Goal: Connect with others: Connect with other users

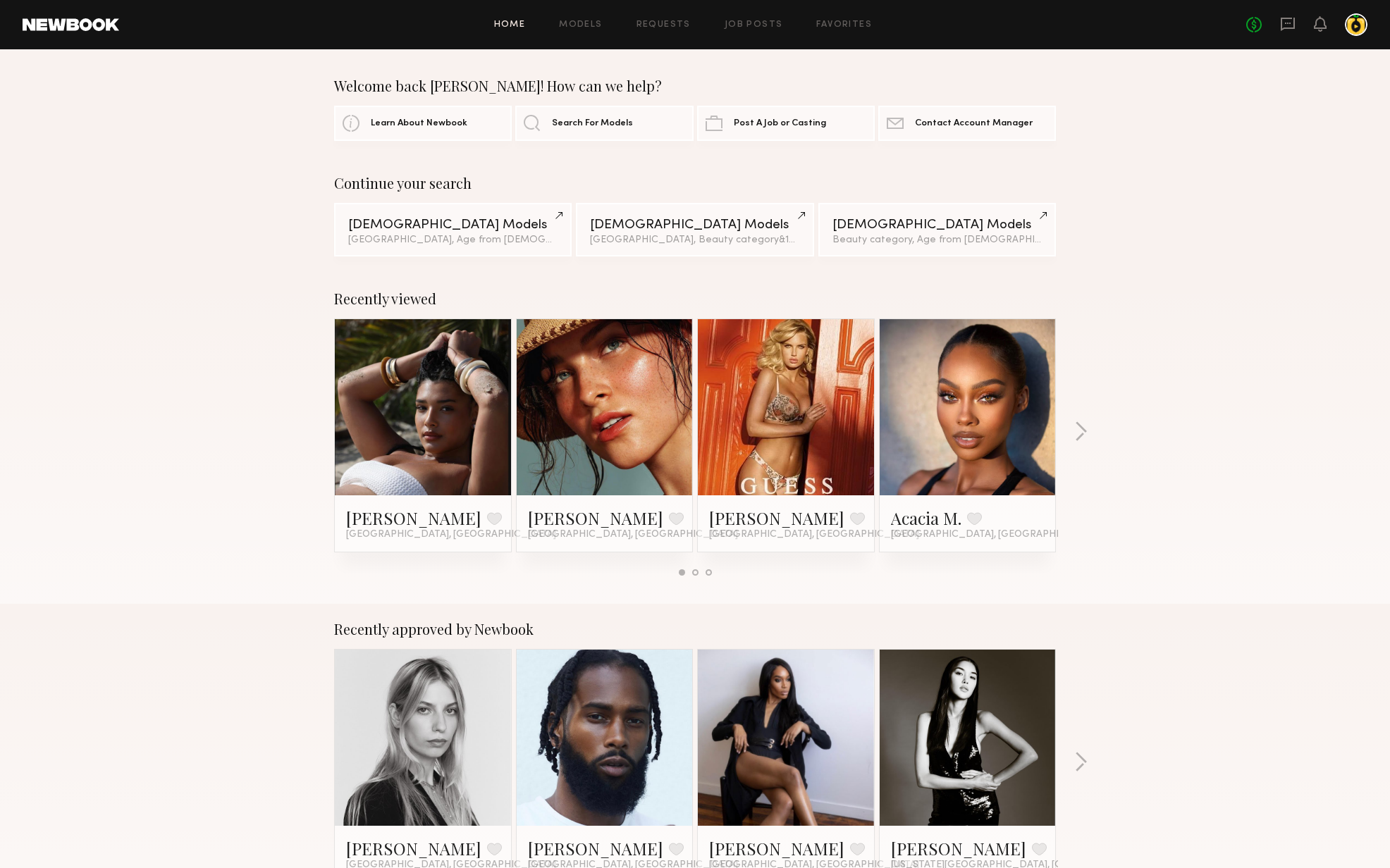
click at [420, 380] on link at bounding box center [423, 407] width 86 height 176
click at [465, 402] on link at bounding box center [423, 407] width 86 height 176
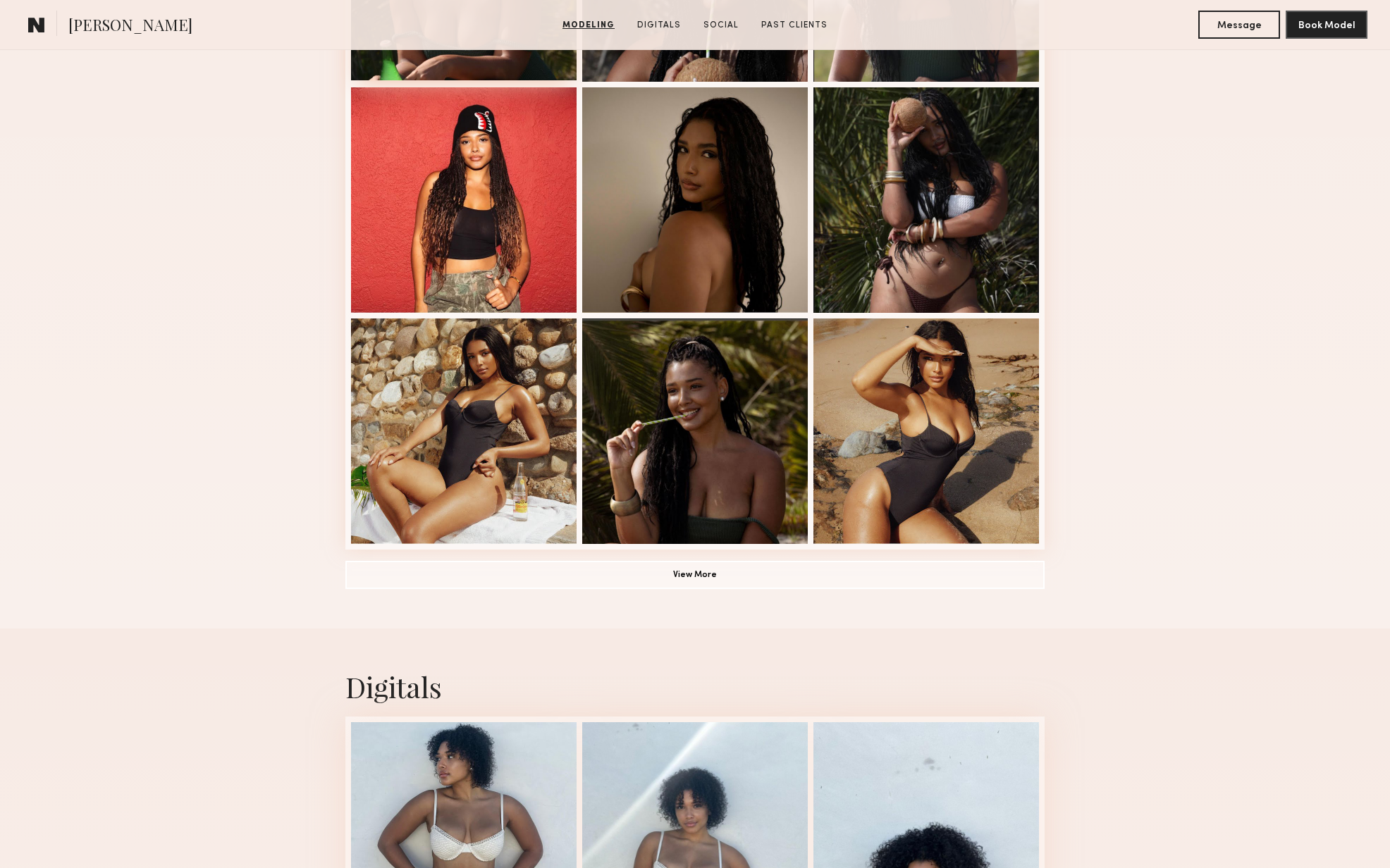
scroll to position [303, 0]
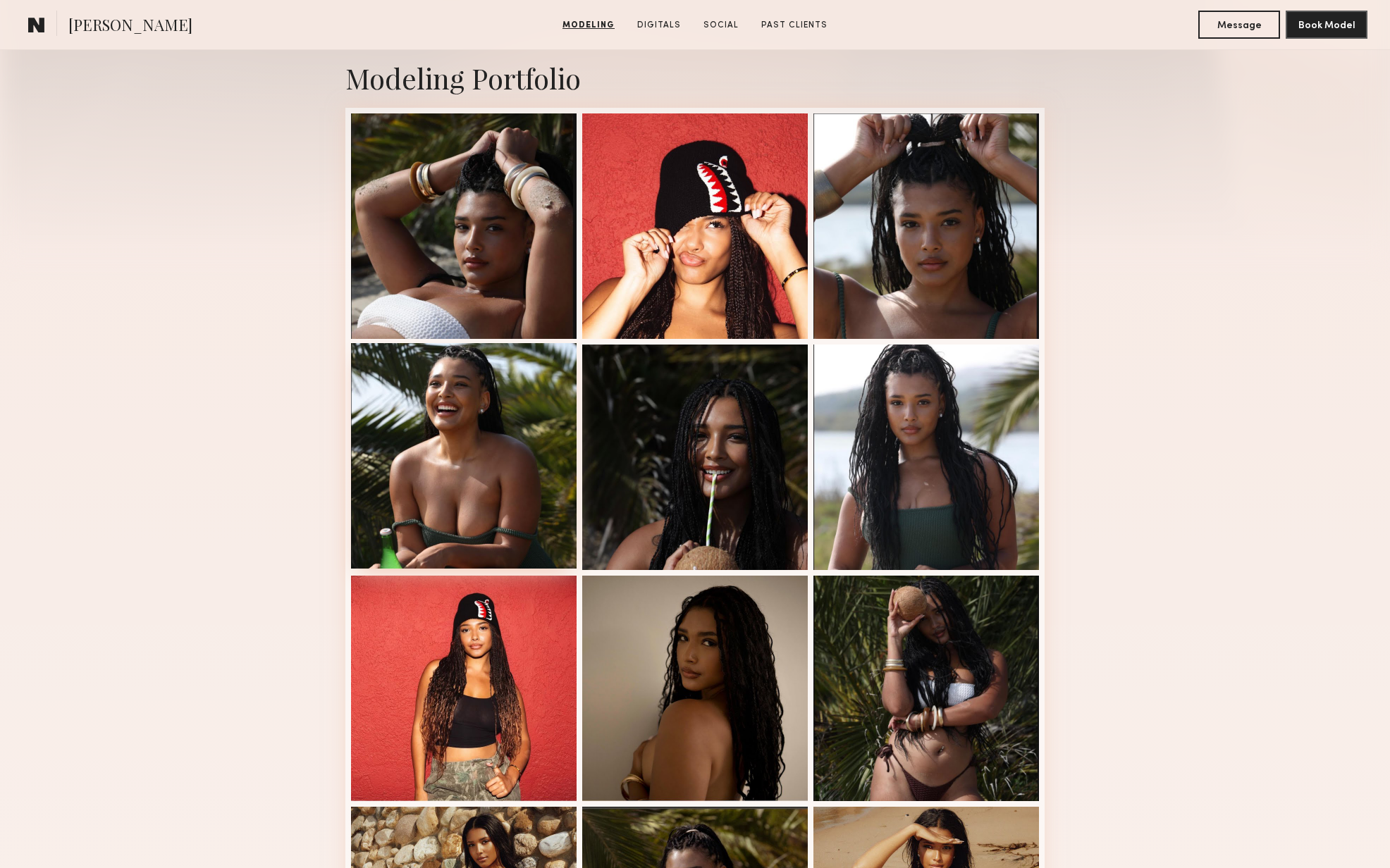
click at [464, 449] on div at bounding box center [463, 456] width 226 height 225
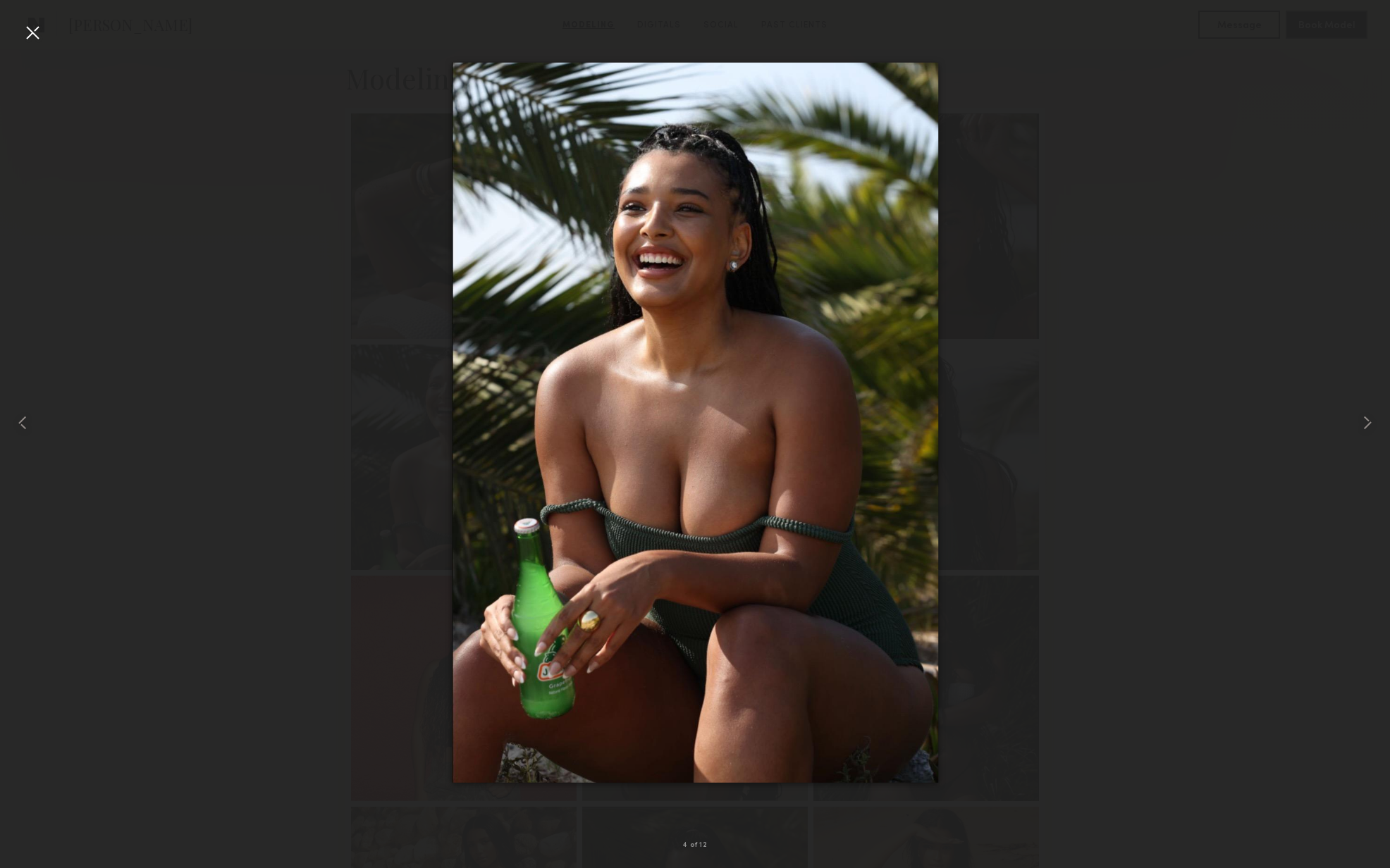
click at [1090, 463] on div at bounding box center [695, 423] width 1390 height 800
click at [30, 30] on div at bounding box center [32, 32] width 23 height 23
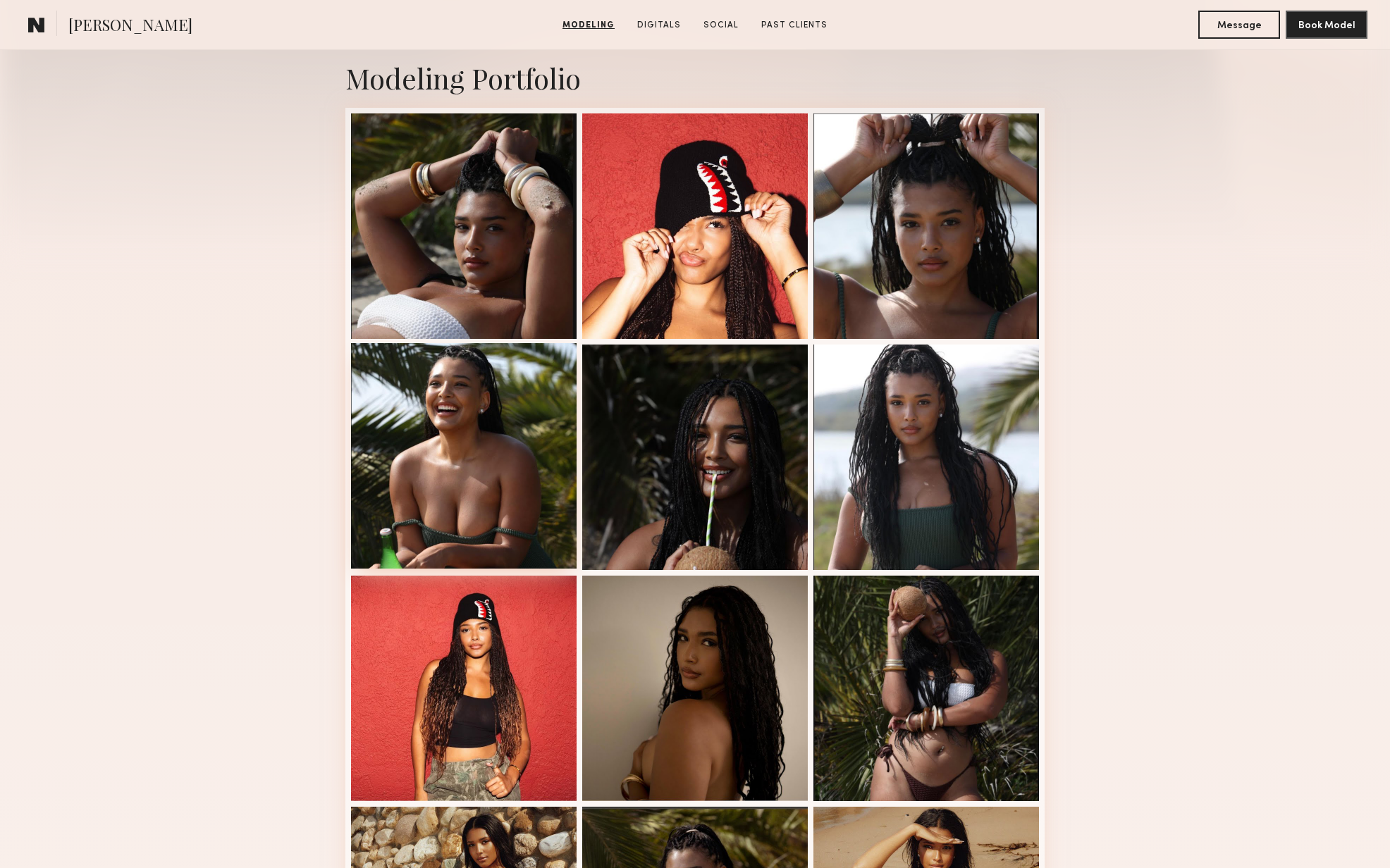
scroll to position [582, 0]
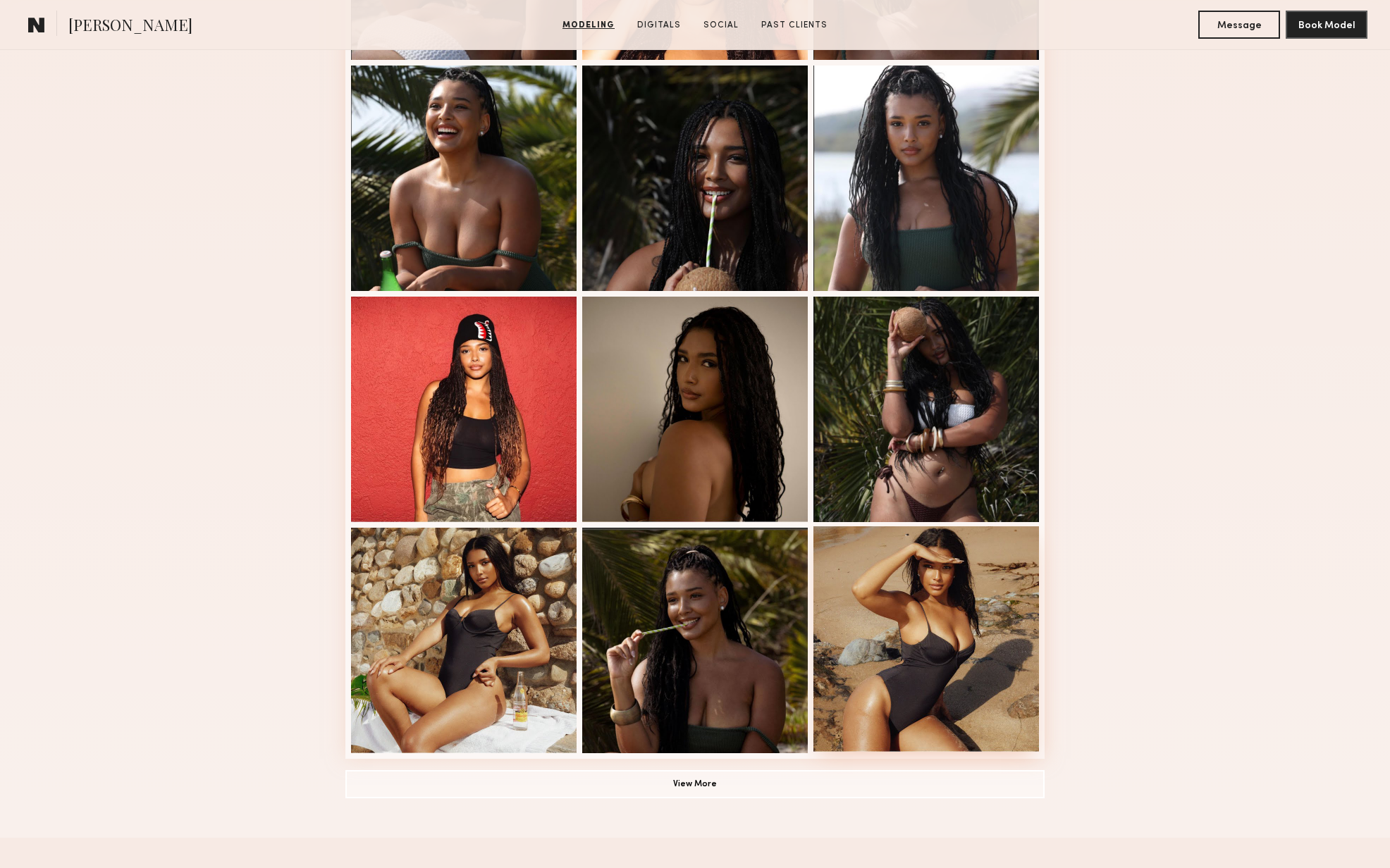
click at [889, 641] on div at bounding box center [926, 638] width 226 height 225
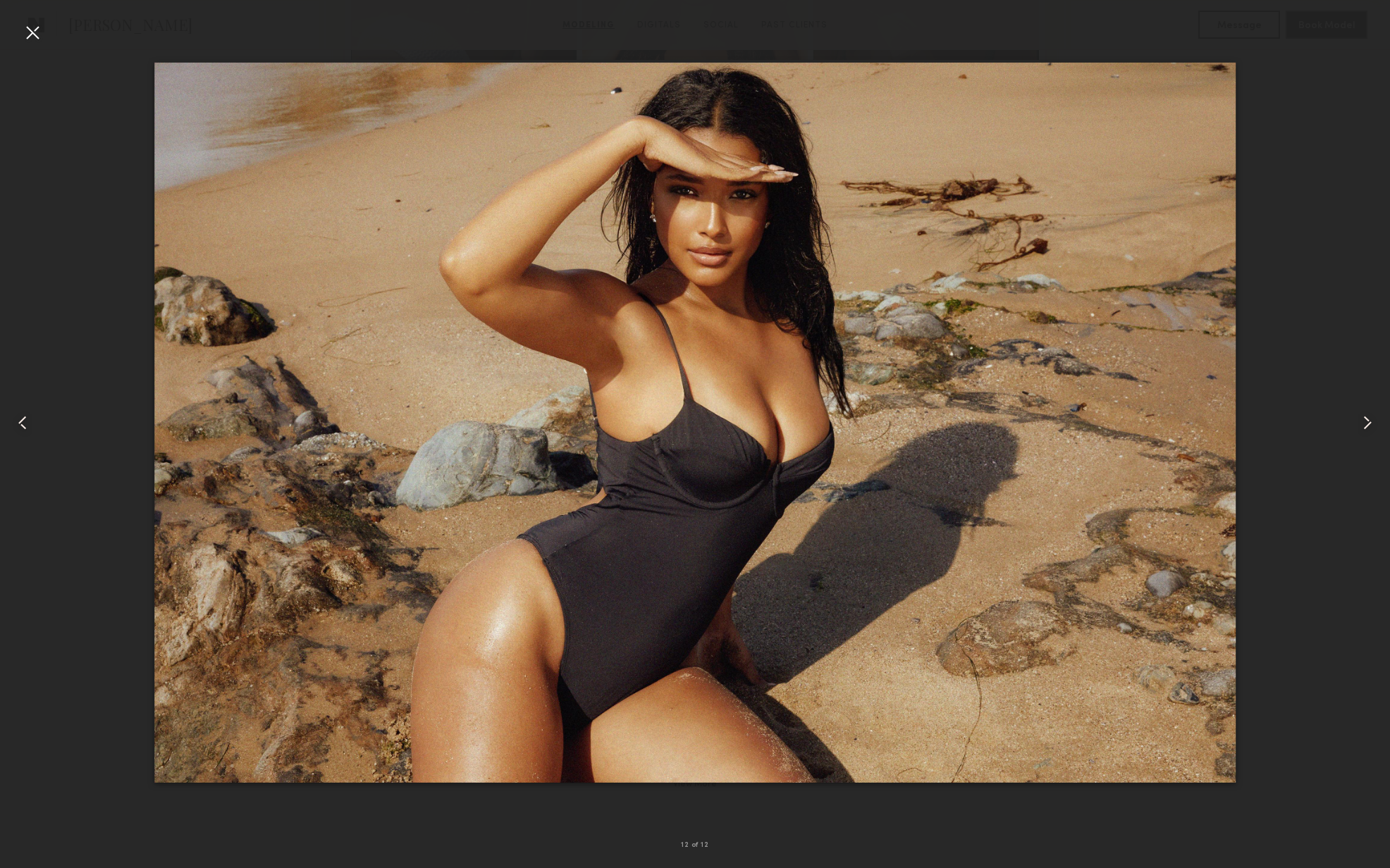
click at [1339, 275] on div at bounding box center [1362, 423] width 56 height 800
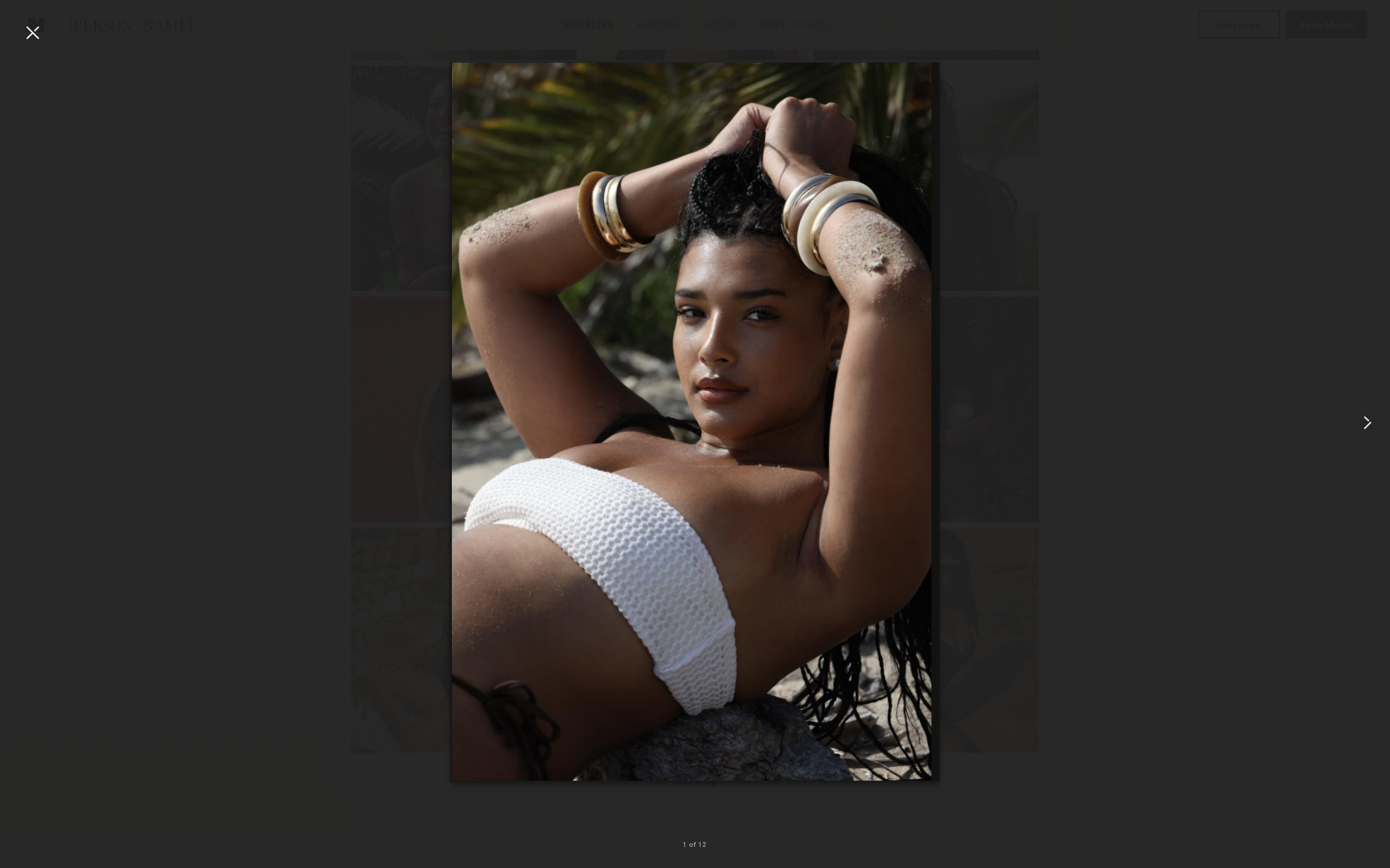
click at [36, 36] on div at bounding box center [32, 32] width 23 height 23
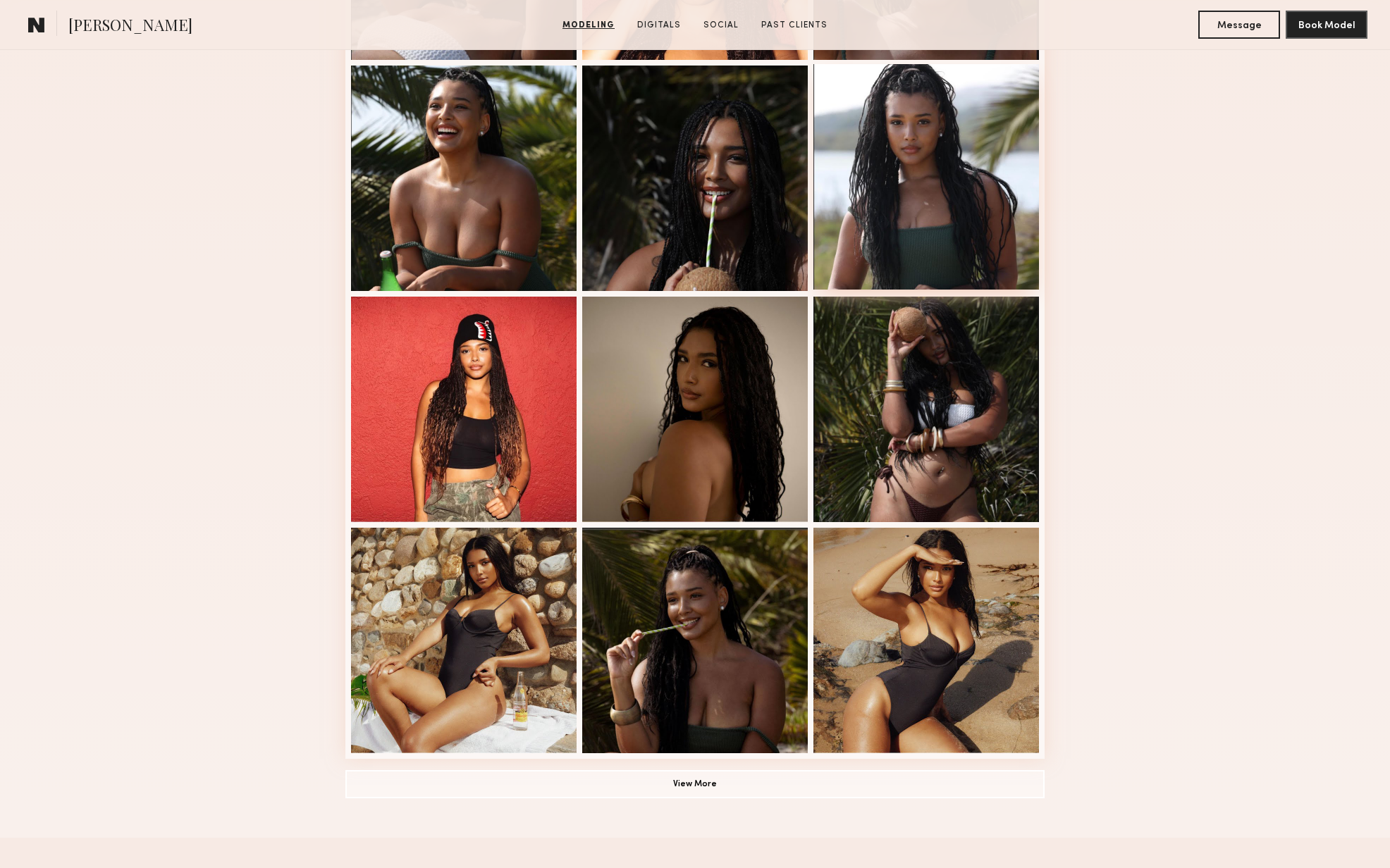
click at [984, 226] on div at bounding box center [926, 176] width 226 height 225
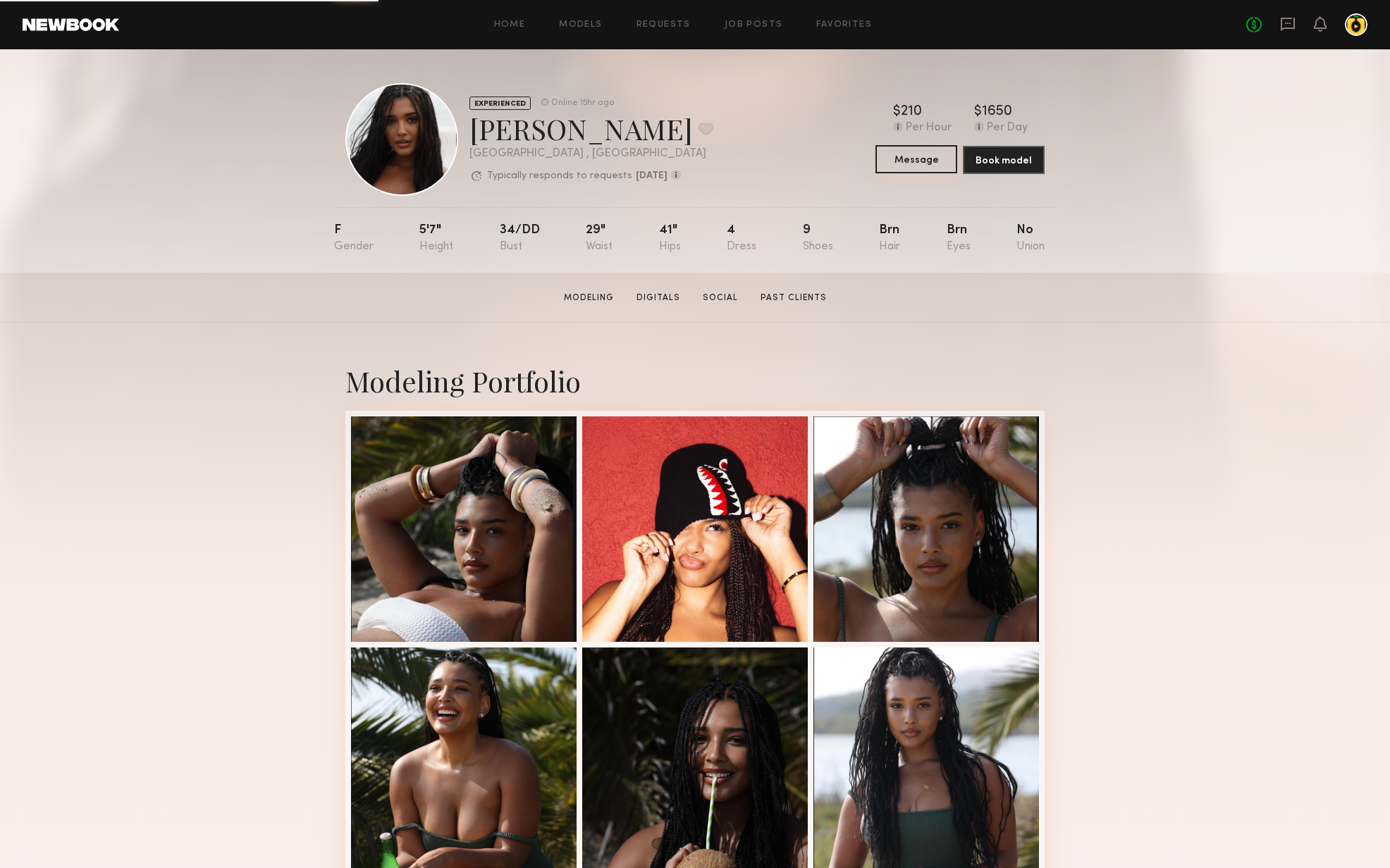
click at [944, 162] on button "Message" at bounding box center [916, 159] width 82 height 28
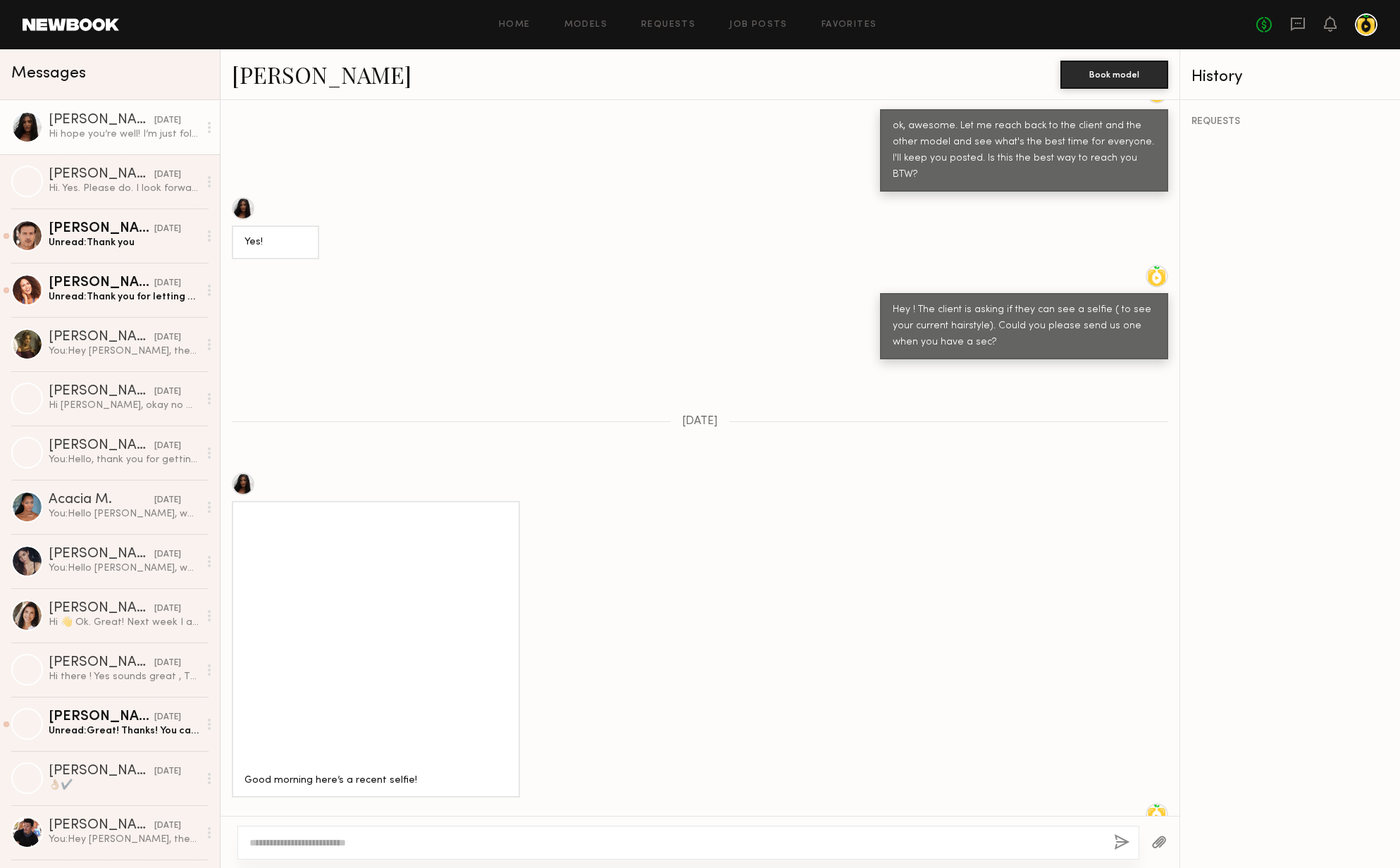
scroll to position [866, 0]
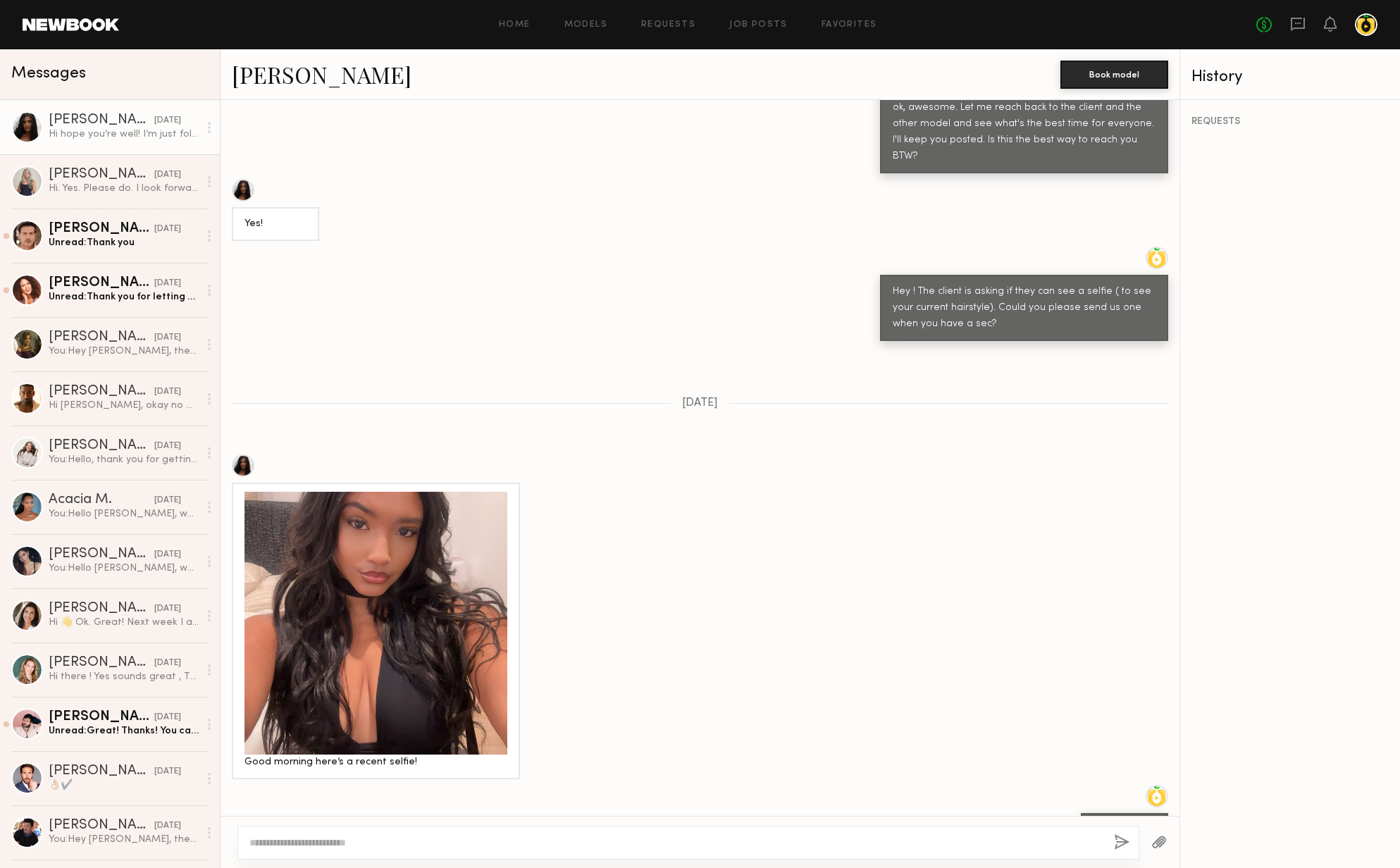
click at [459, 538] on div at bounding box center [375, 622] width 263 height 263
